Goal: Information Seeking & Learning: Learn about a topic

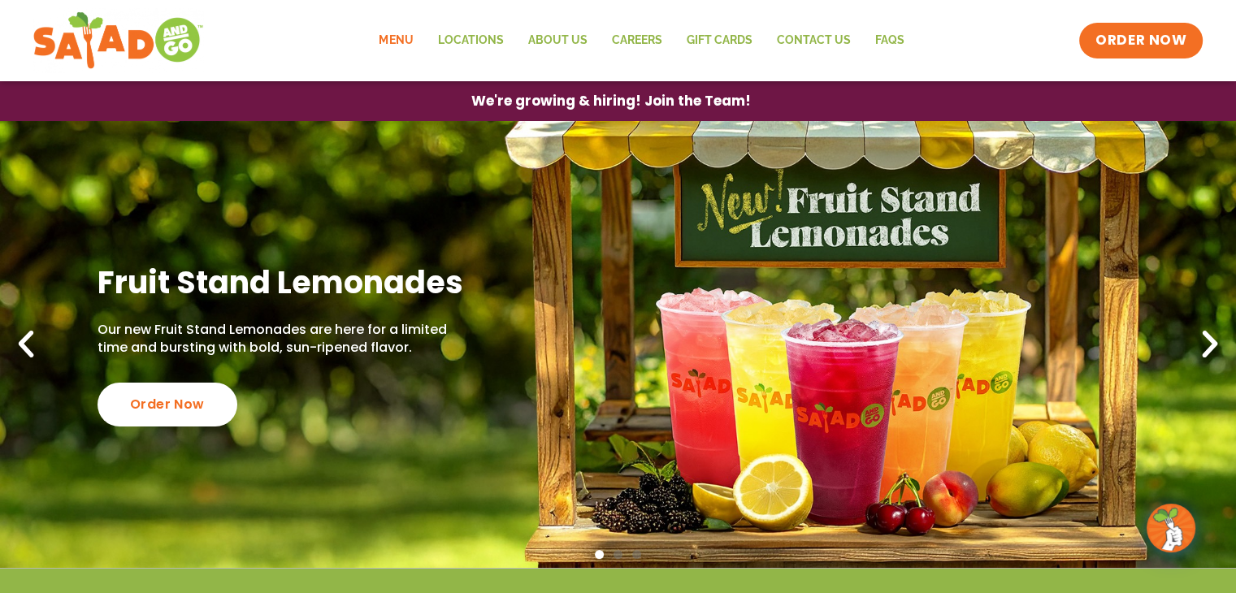
click at [398, 40] on link "Menu" at bounding box center [396, 40] width 59 height 37
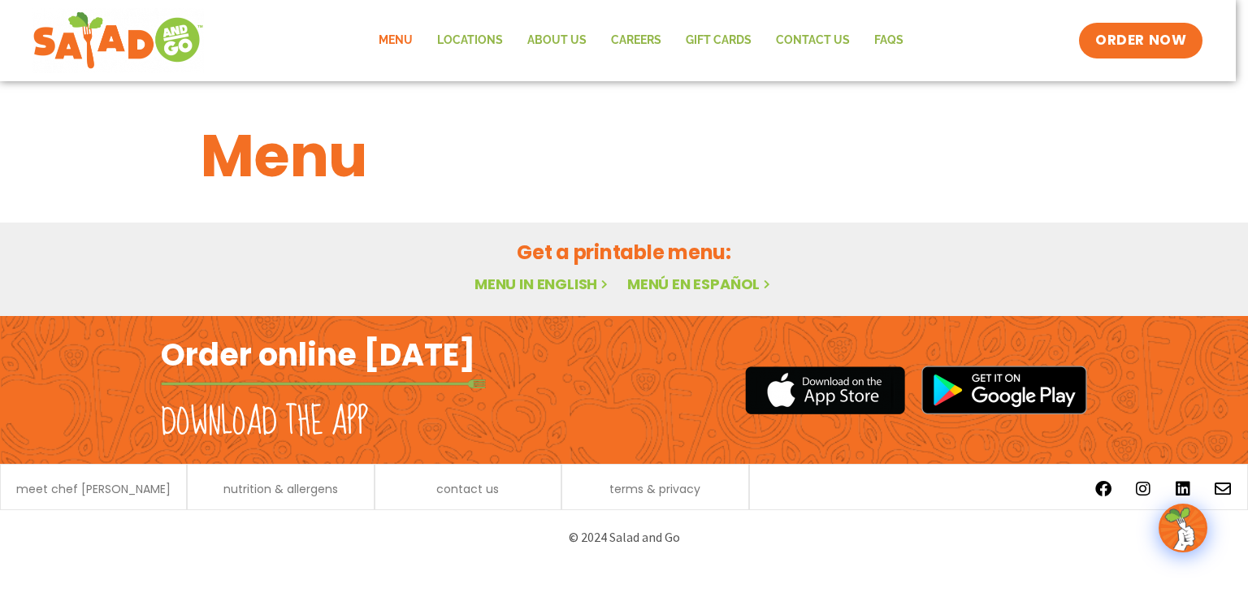
click at [504, 283] on link "Menu in English" at bounding box center [543, 284] width 137 height 20
click at [304, 163] on h1 "Menu" at bounding box center [624, 156] width 847 height 88
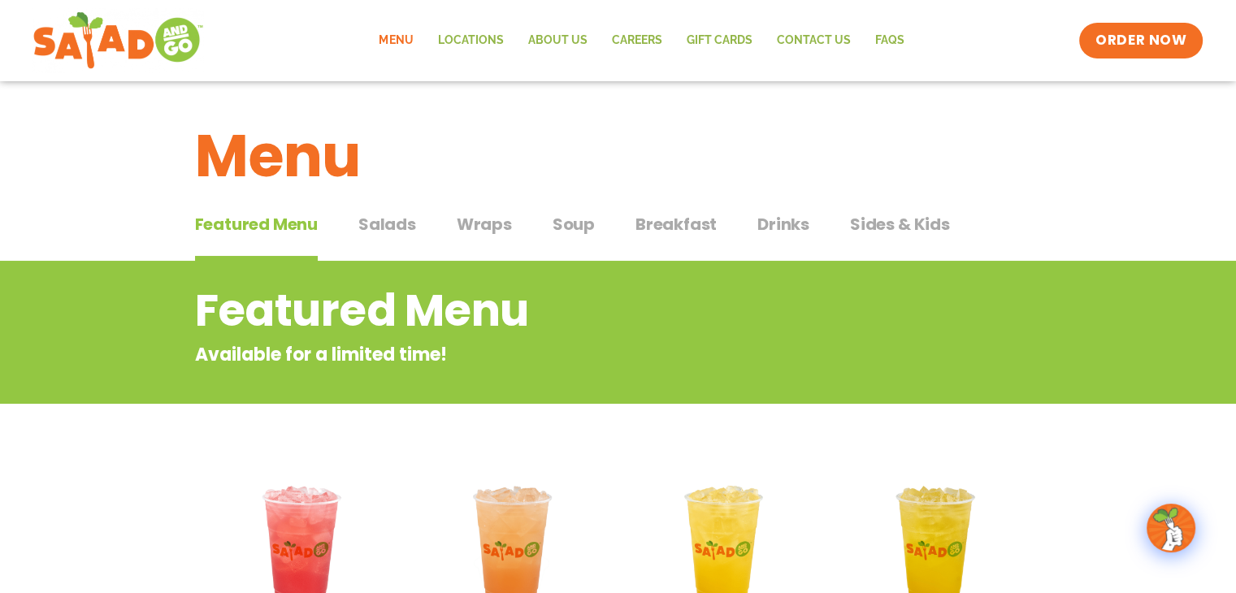
click at [406, 219] on span "Salads" at bounding box center [387, 224] width 58 height 24
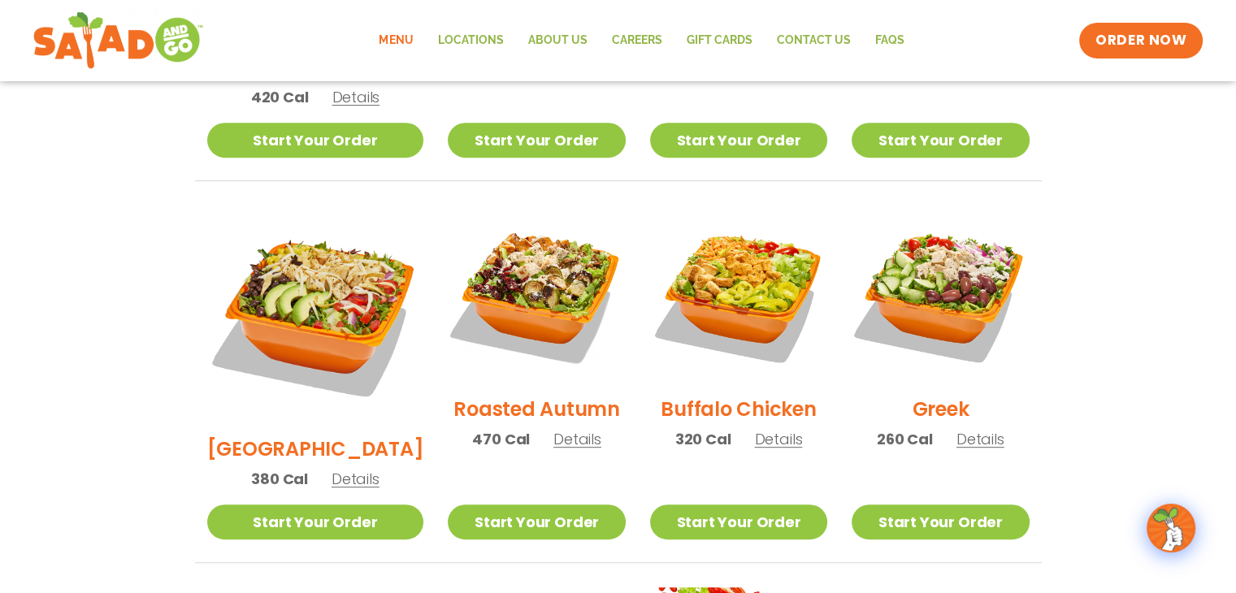
scroll to position [732, 0]
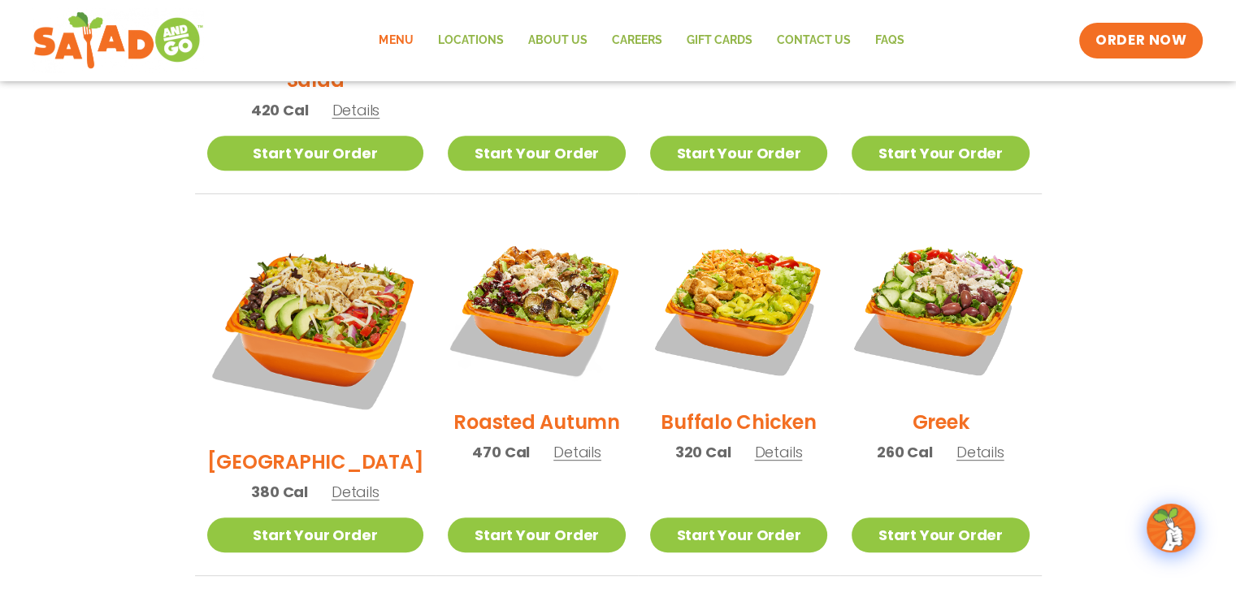
click at [554, 442] on span "Details" at bounding box center [578, 452] width 48 height 20
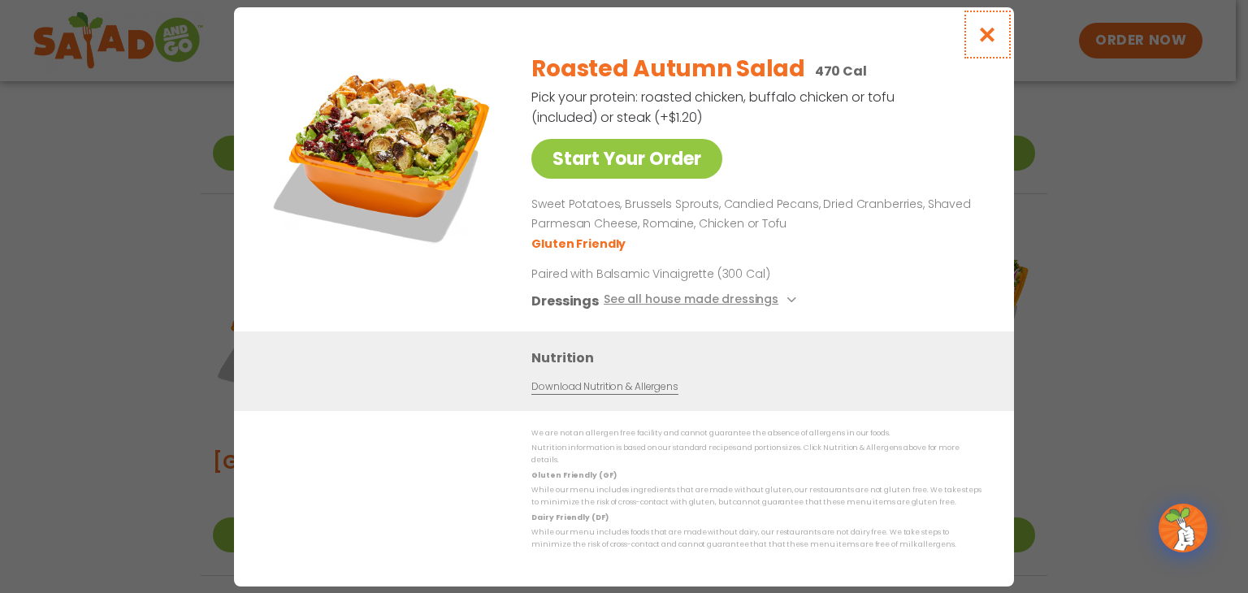
click at [988, 40] on icon "Close modal" at bounding box center [988, 34] width 20 height 17
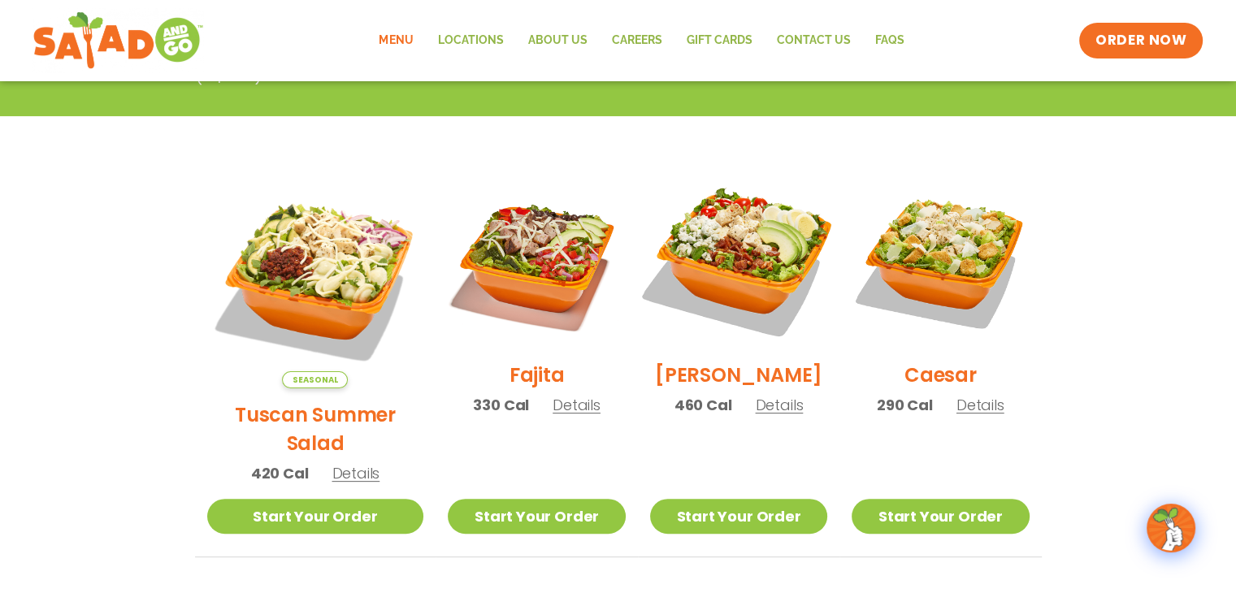
scroll to position [406, 0]
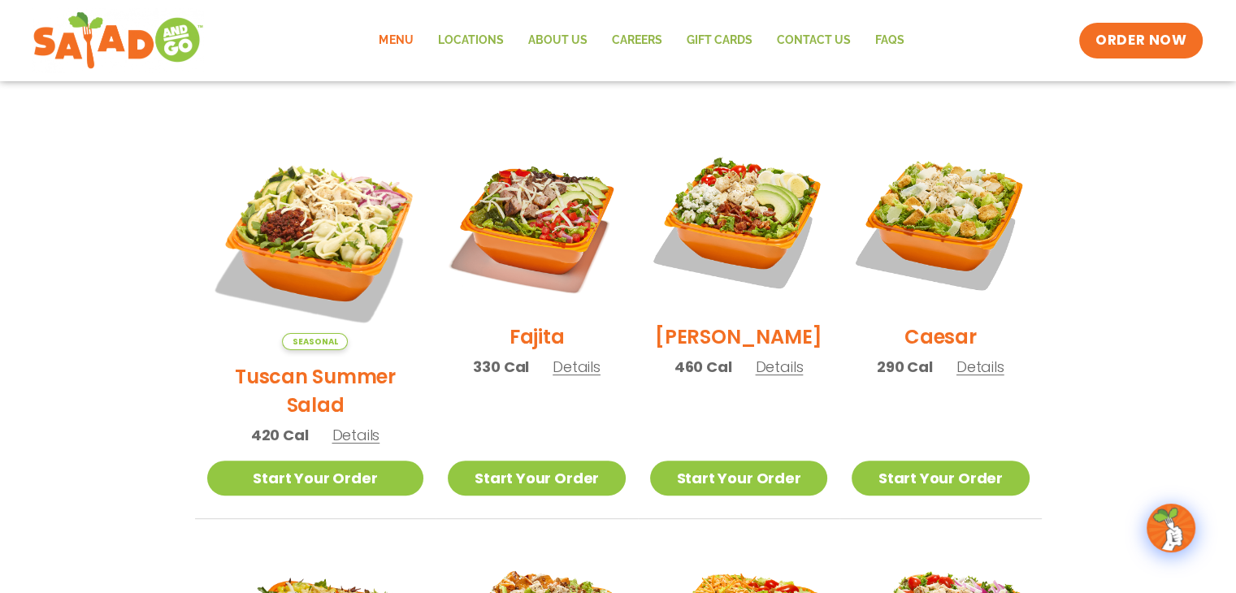
click at [770, 376] on span "Details" at bounding box center [779, 367] width 48 height 20
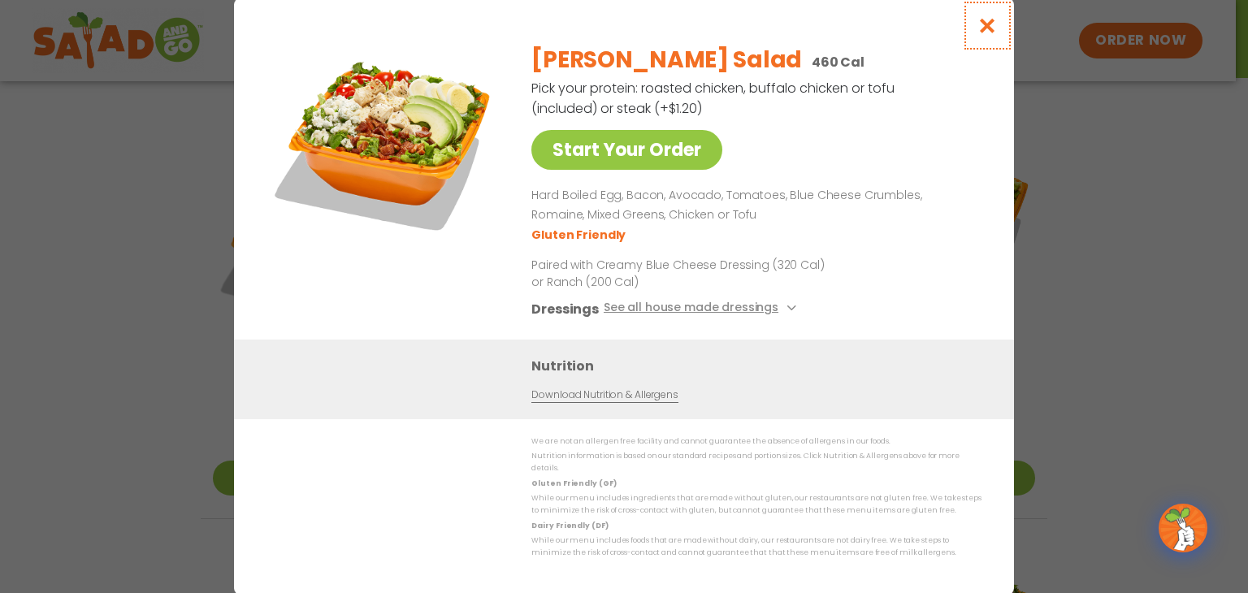
click at [991, 30] on icon "Close modal" at bounding box center [988, 25] width 20 height 17
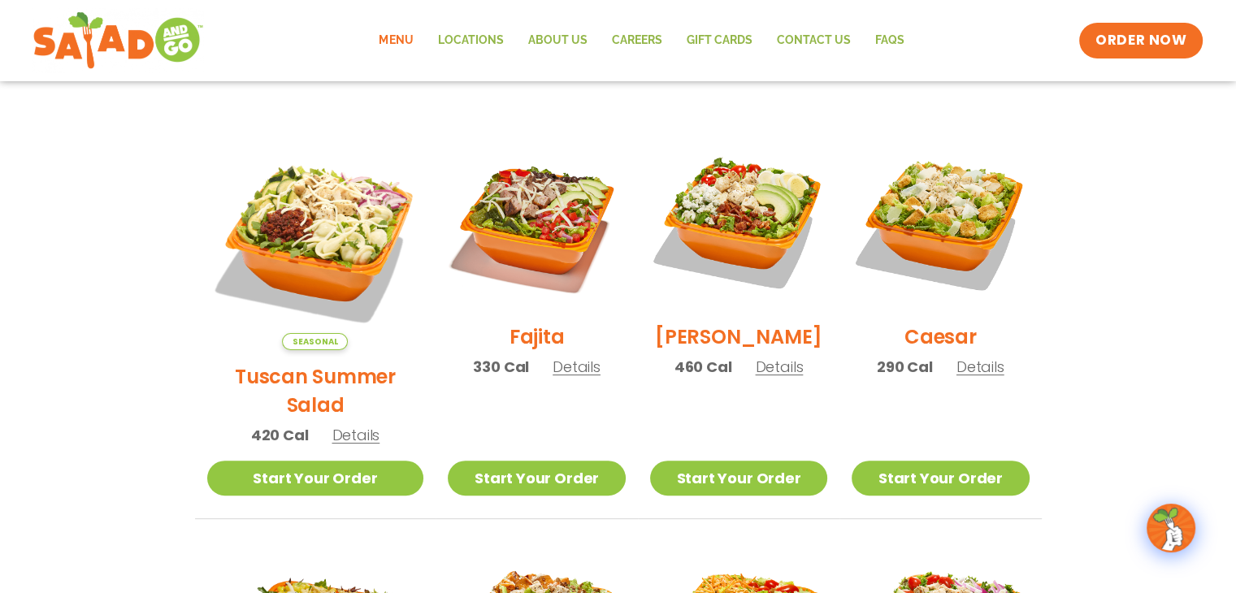
scroll to position [0, 0]
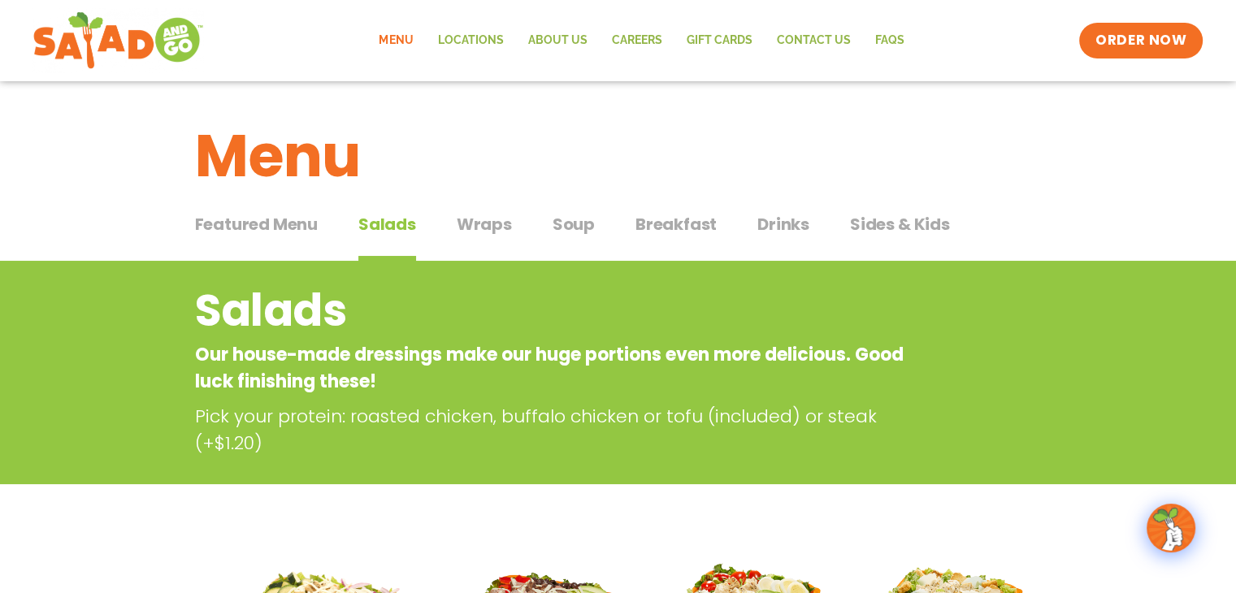
click at [491, 220] on span "Wraps" at bounding box center [484, 224] width 55 height 24
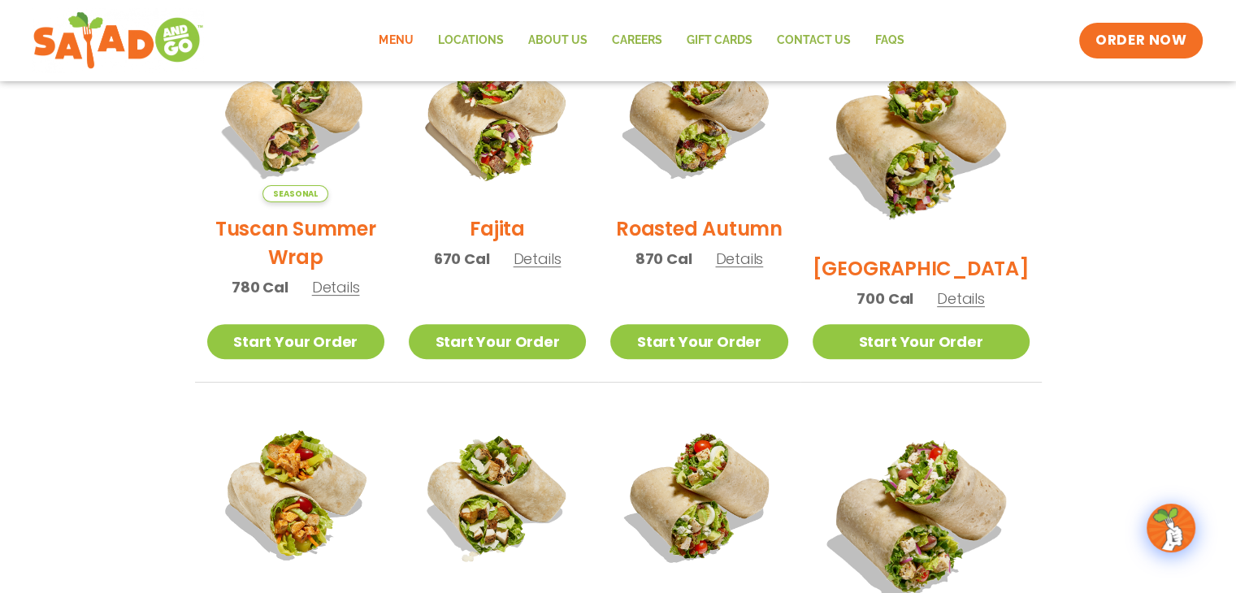
scroll to position [325, 0]
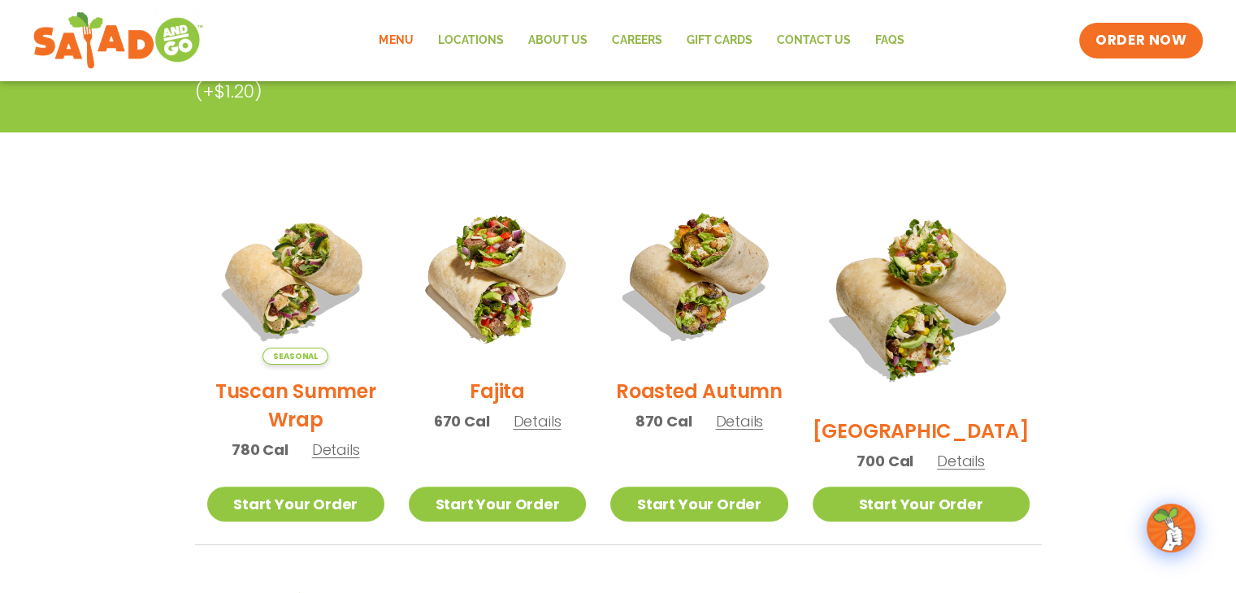
click at [763, 432] on span "Details" at bounding box center [739, 421] width 48 height 20
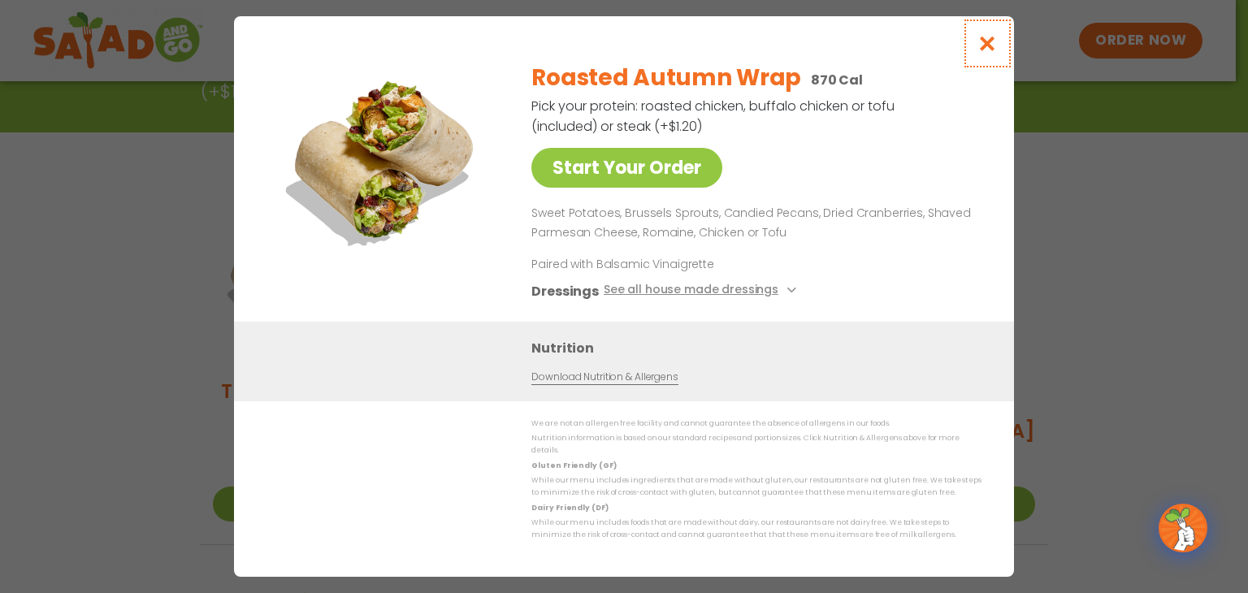
click at [979, 50] on icon "Close modal" at bounding box center [988, 43] width 20 height 17
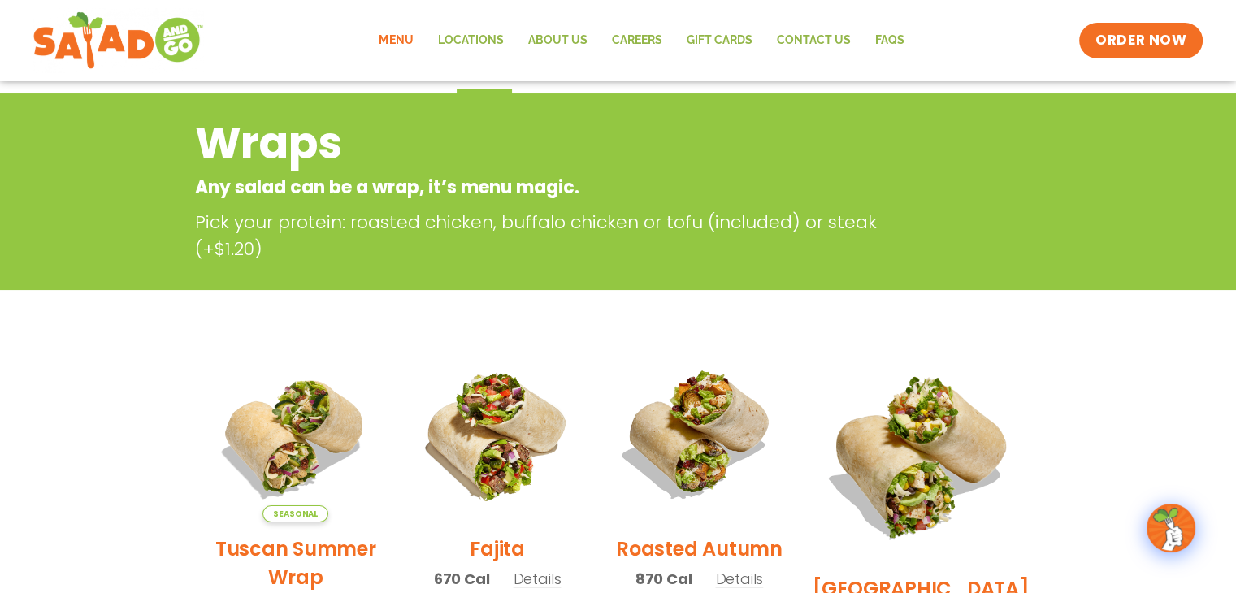
scroll to position [0, 0]
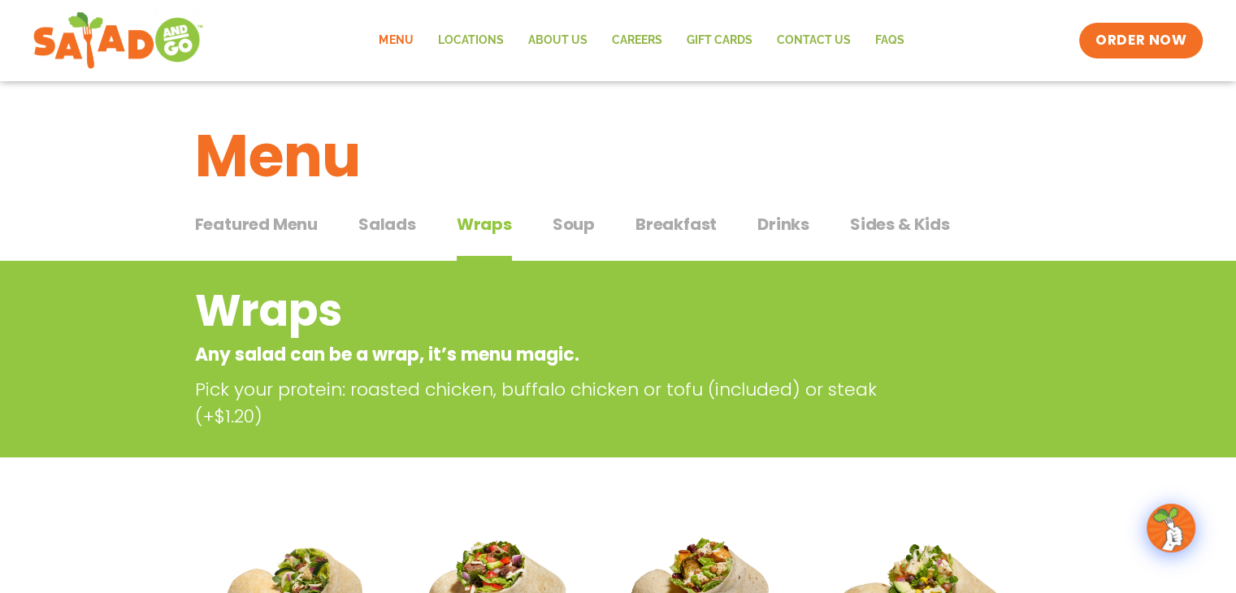
click at [391, 219] on span "Salads" at bounding box center [387, 224] width 58 height 24
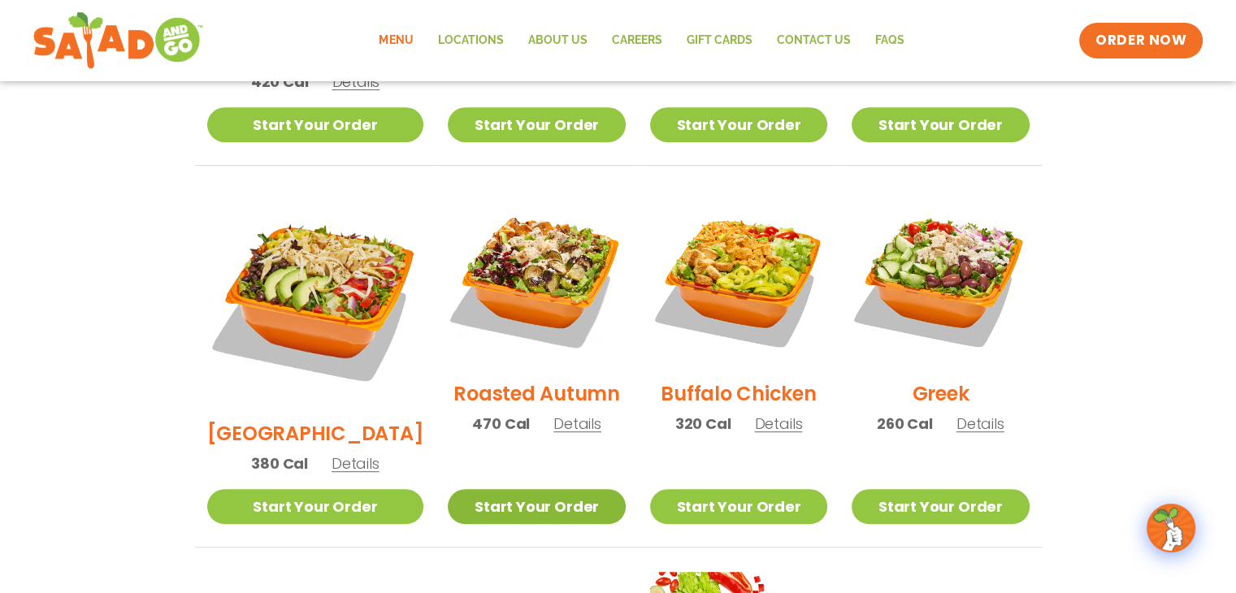
scroll to position [732, 0]
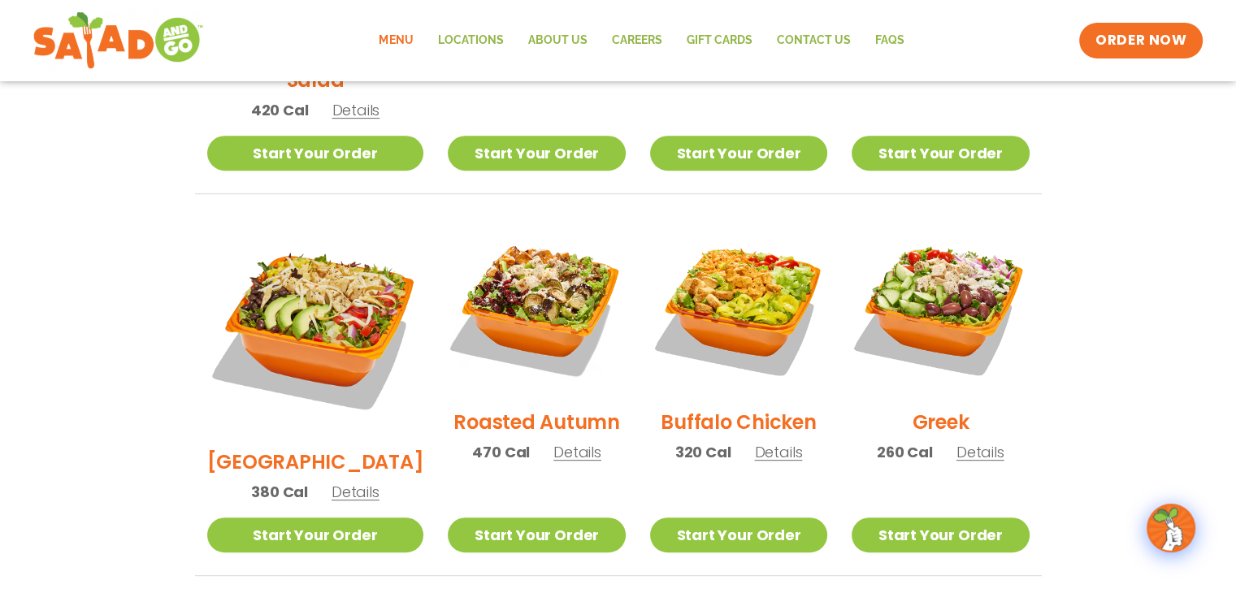
click at [559, 442] on span "Details" at bounding box center [578, 452] width 48 height 20
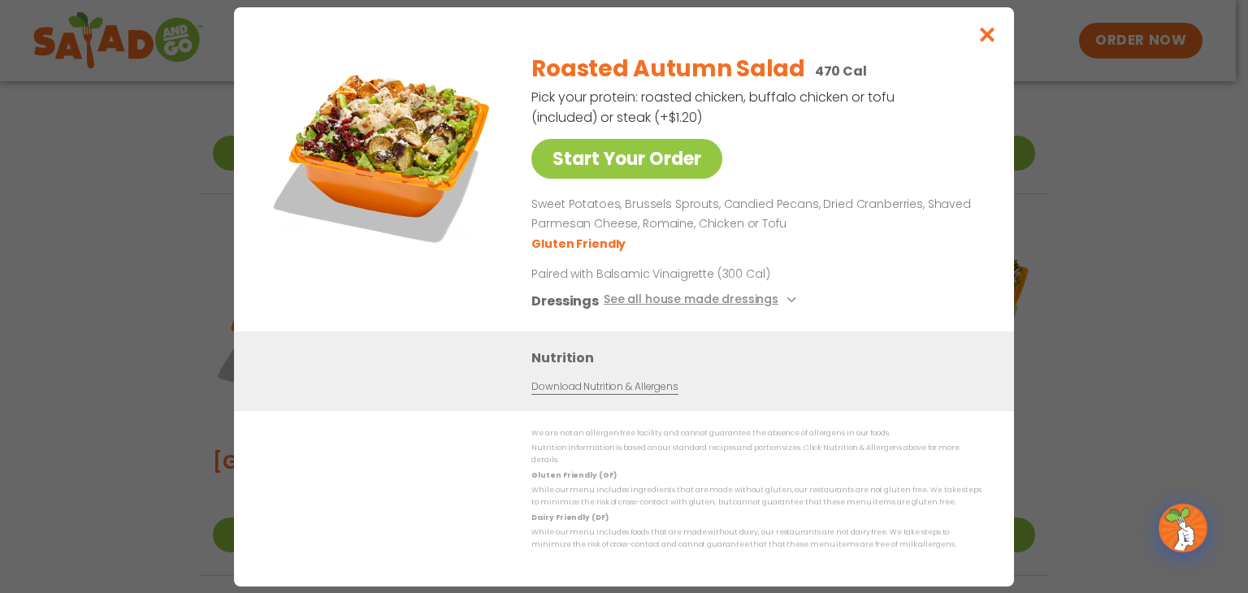
click at [89, 317] on div "Start Your Order Roasted Autumn Salad 470 Cal Pick your protein: roasted chicke…" at bounding box center [624, 296] width 1248 height 593
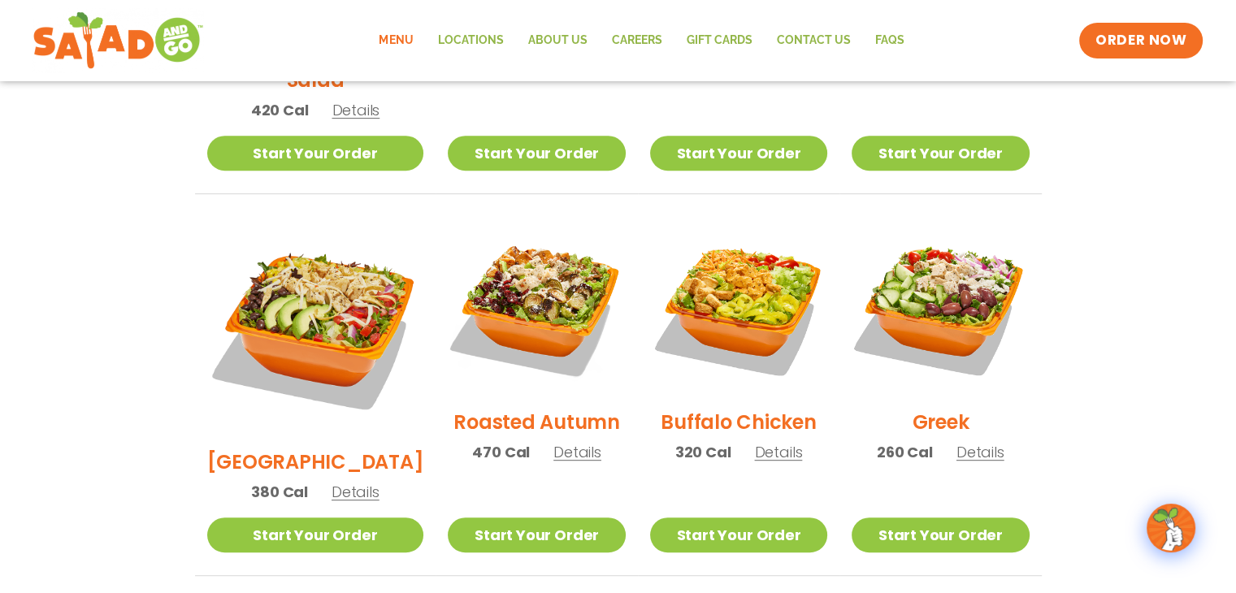
click at [339, 482] on span "Details" at bounding box center [356, 492] width 48 height 20
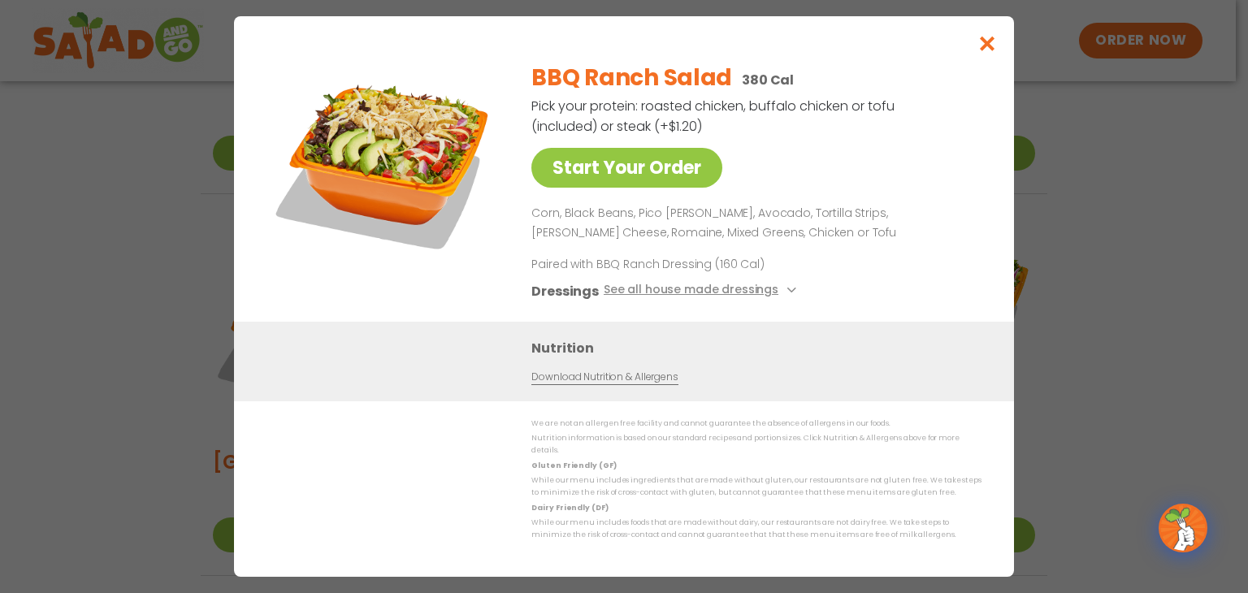
click at [159, 322] on div "Start Your Order BBQ Ranch Salad 380 Cal Pick your protein: roasted chicken, bu…" at bounding box center [624, 296] width 1248 height 593
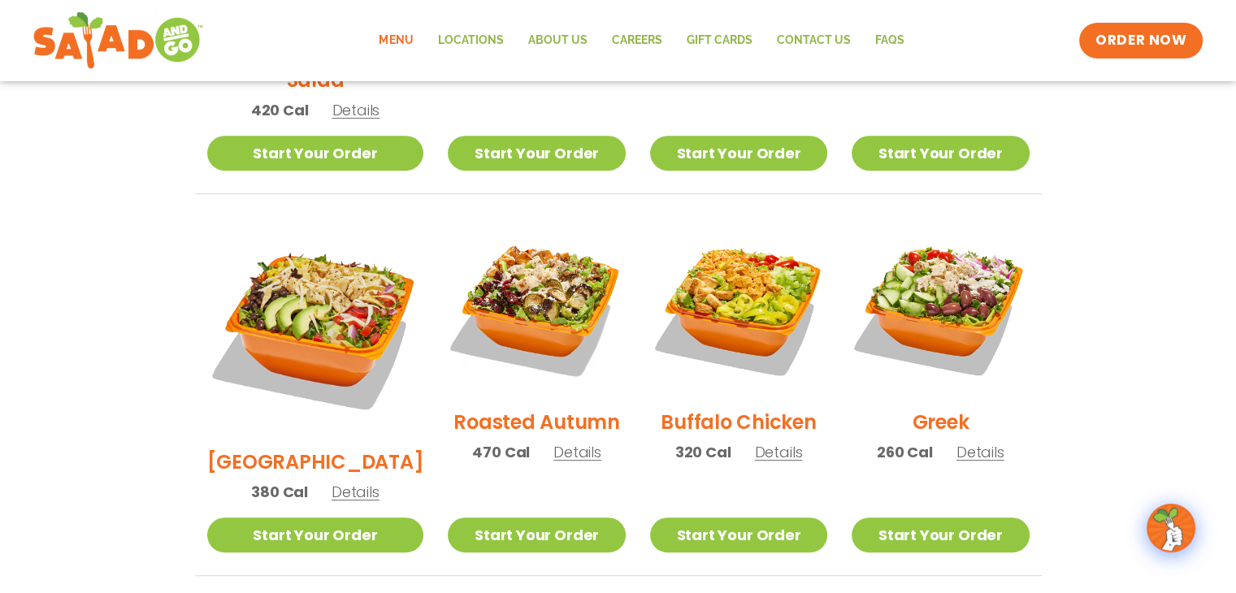
click at [206, 276] on li "BBQ Ranch 380 Cal Details Start Your Order Start Your Order BBQ Ranch Salad 380…" at bounding box center [315, 398] width 241 height 358
click at [572, 40] on link "About Us" at bounding box center [557, 40] width 84 height 37
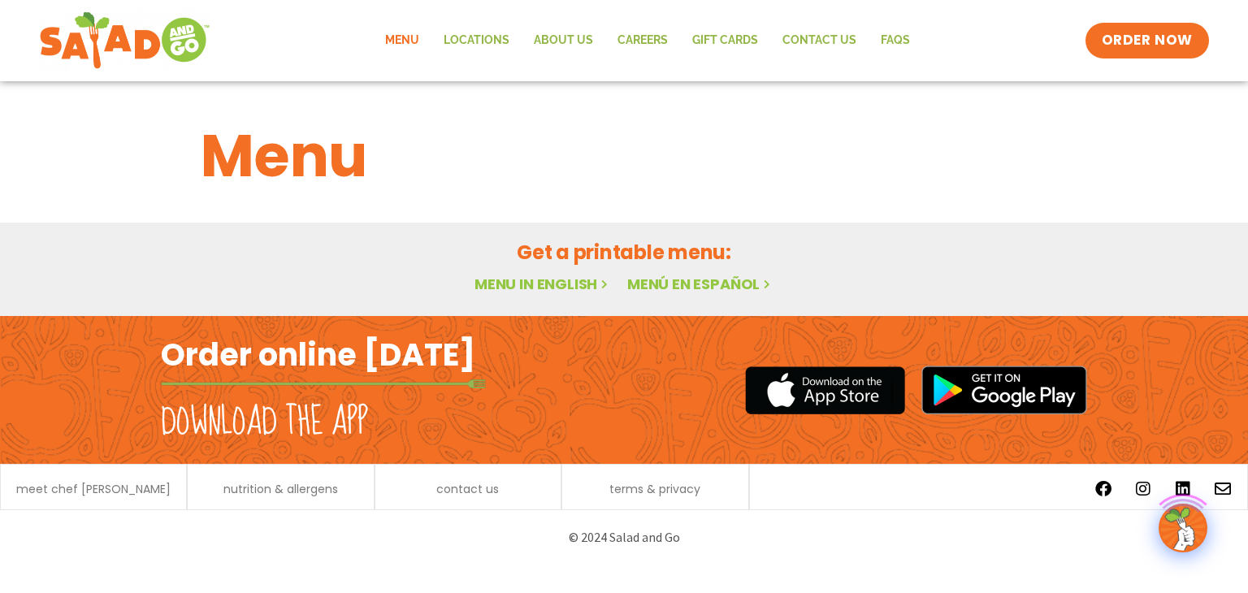
click at [497, 280] on link "Menu in English" at bounding box center [543, 284] width 137 height 20
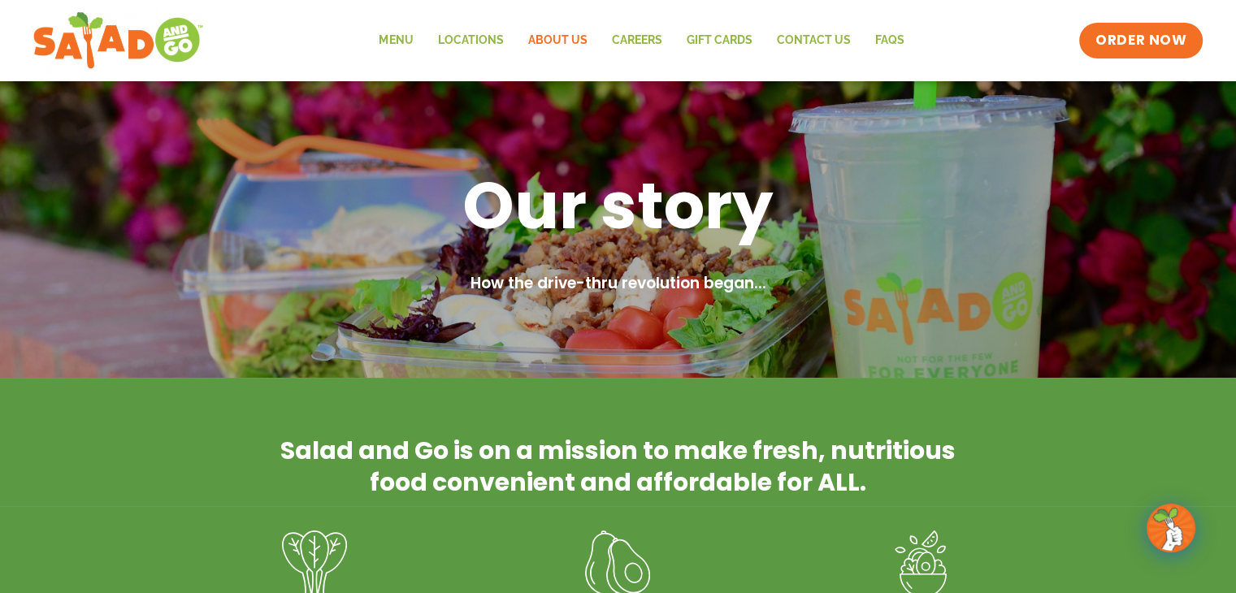
drag, startPoint x: 286, startPoint y: 98, endPoint x: 288, endPoint y: 24, distance: 74.0
click at [288, 24] on div "Menu Locations About Us Careers GIFT CARDS Contact Us FAQs Menu Menu Locations …" at bounding box center [618, 40] width 1170 height 65
